Goal: Task Accomplishment & Management: Manage account settings

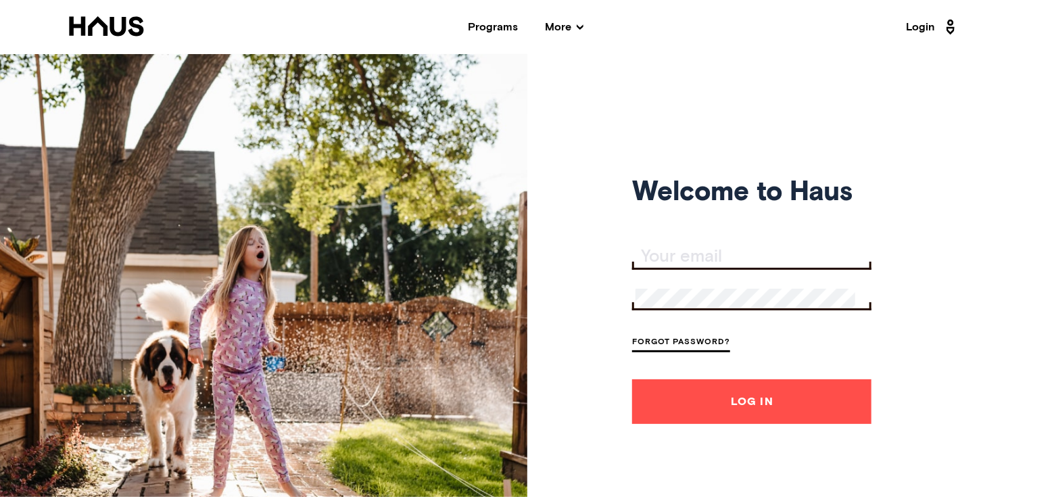
type input "[EMAIL_ADDRESS][DOMAIN_NAME]"
click at [730, 407] on button "Log In" at bounding box center [751, 401] width 239 height 45
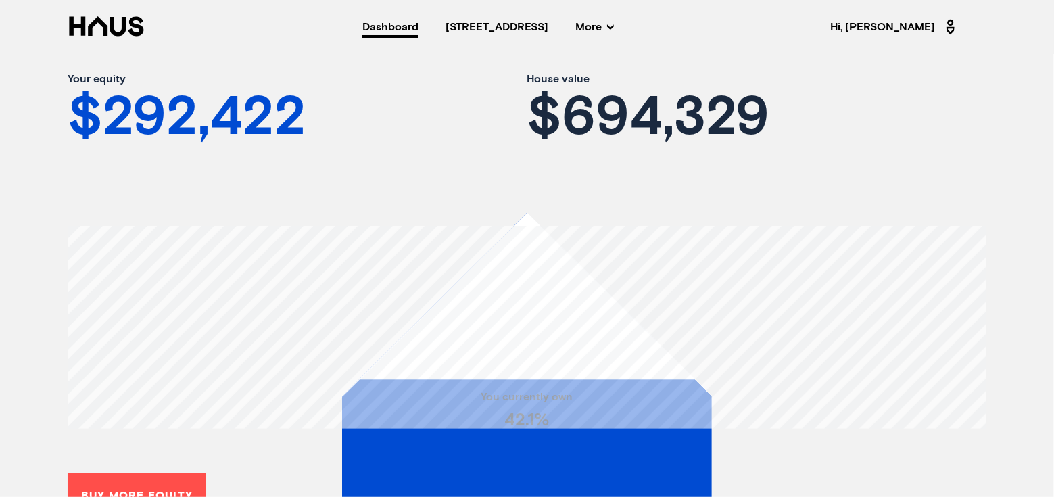
click at [918, 23] on span "Hi, [PERSON_NAME]" at bounding box center [895, 27] width 128 height 22
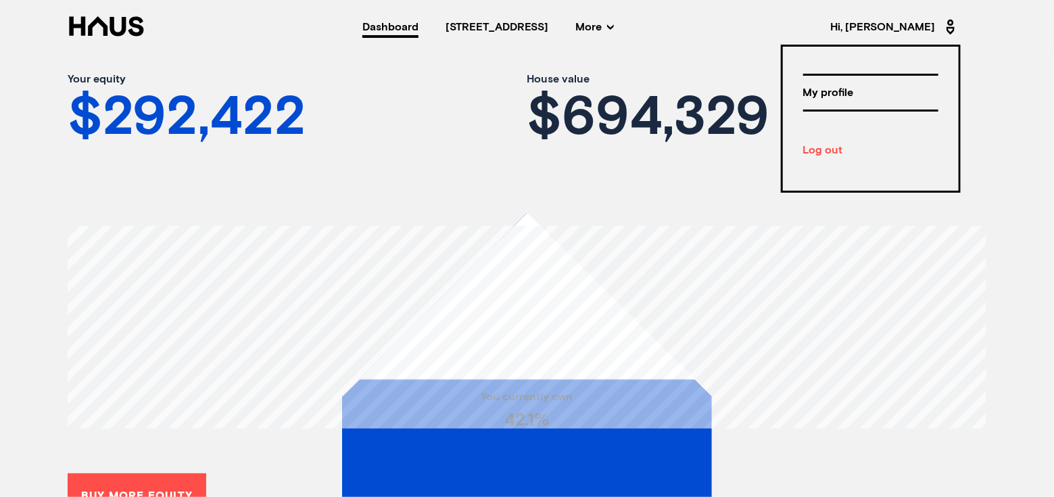
click at [817, 149] on div "Log out" at bounding box center [870, 151] width 135 height 24
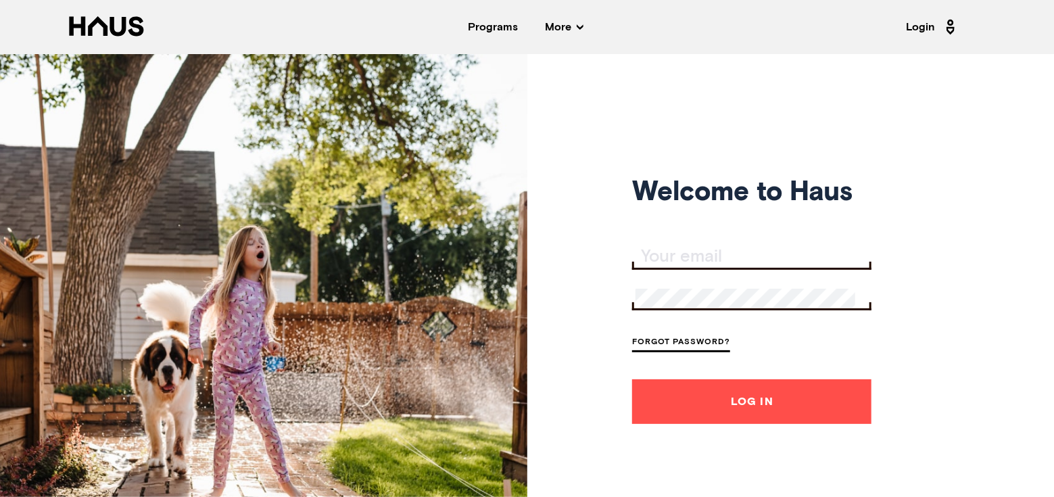
type input "[EMAIL_ADDRESS][DOMAIN_NAME]"
